Goal: Information Seeking & Learning: Learn about a topic

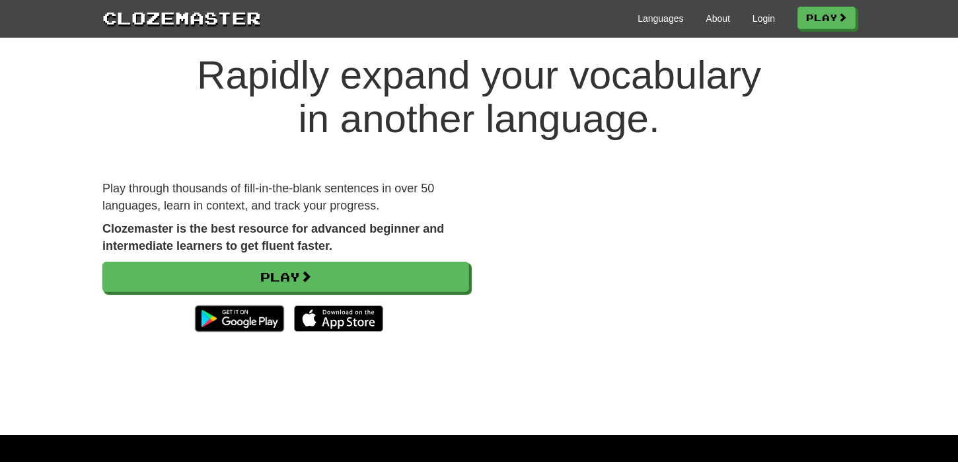
scroll to position [16, 0]
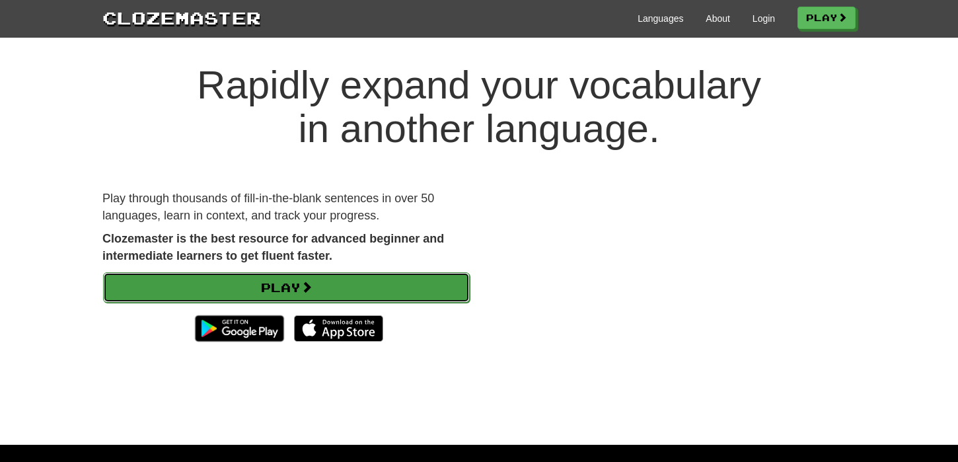
click at [366, 289] on link "Play" at bounding box center [286, 287] width 367 height 30
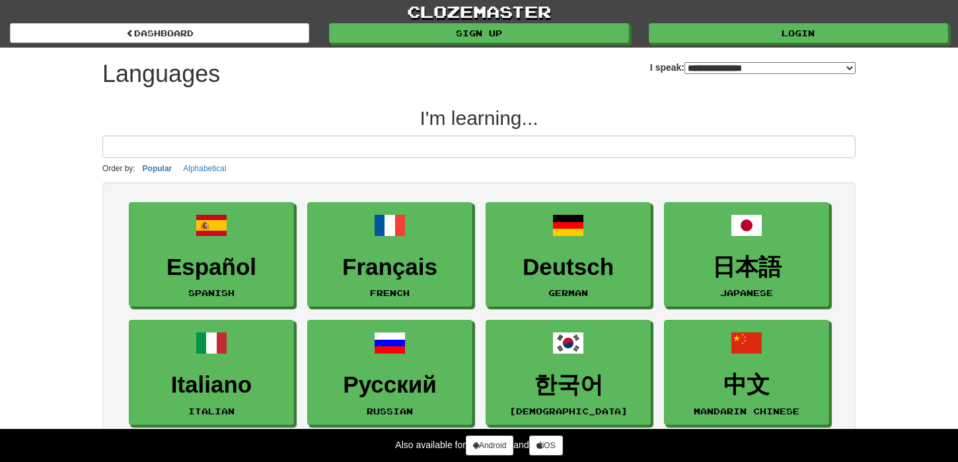
select select "*******"
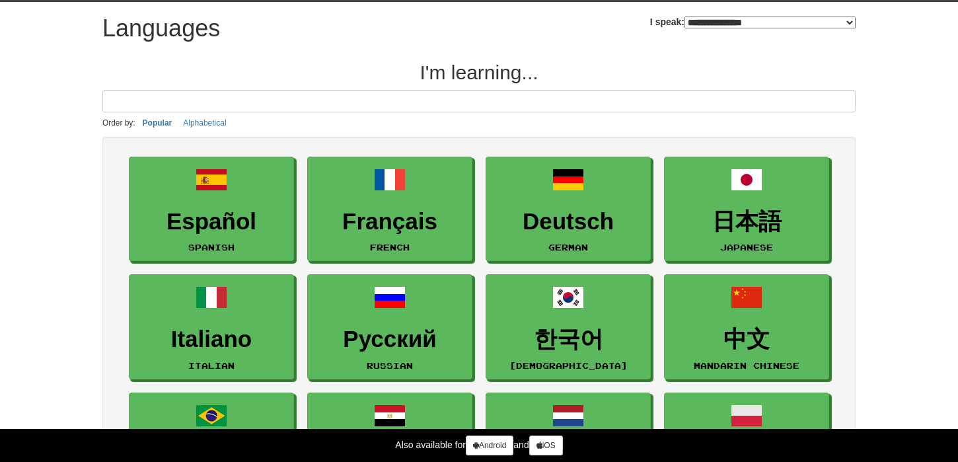
scroll to position [55, 0]
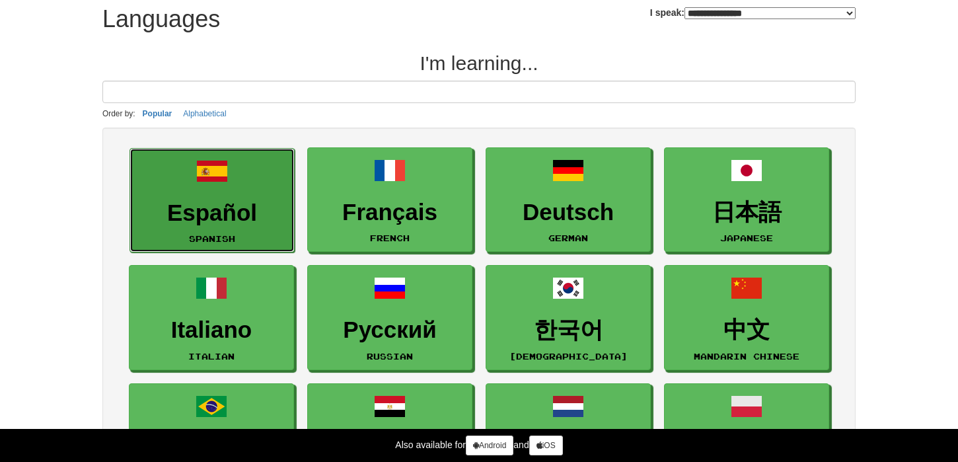
click at [235, 195] on link "Español Spanish" at bounding box center [211, 200] width 165 height 105
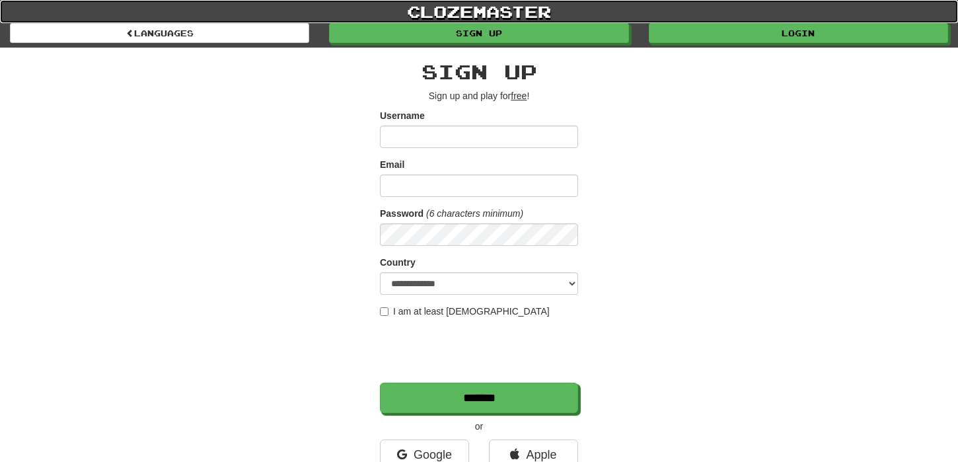
click at [269, 18] on link "clozemaster" at bounding box center [479, 11] width 958 height 23
